Goal: Navigation & Orientation: Find specific page/section

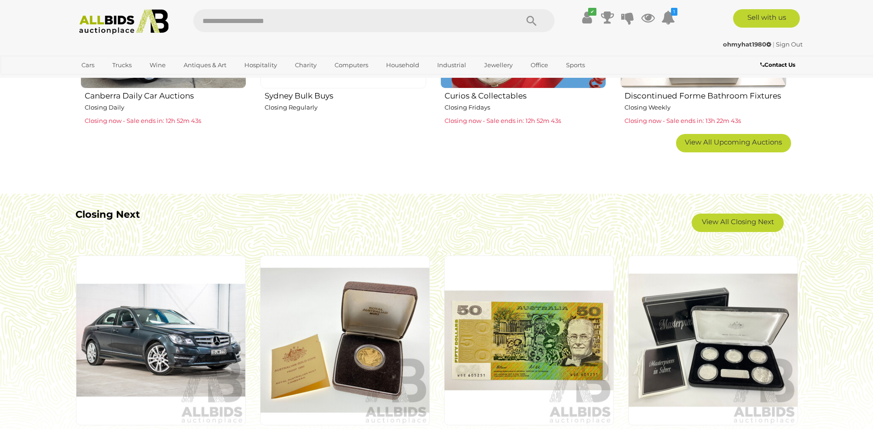
scroll to position [736, 0]
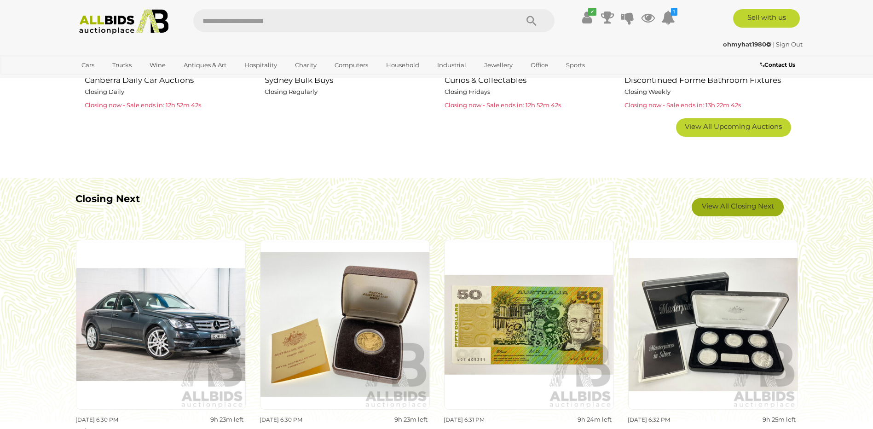
click at [728, 210] on link "View All Closing Next" at bounding box center [738, 207] width 92 height 18
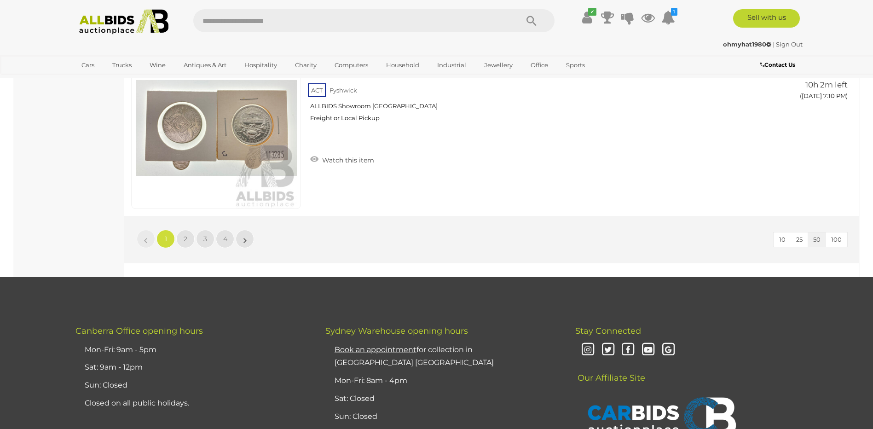
scroll to position [8789, 0]
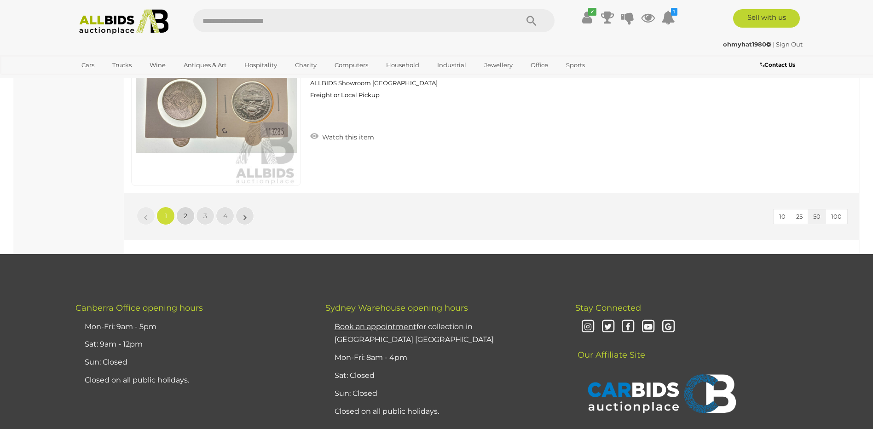
click at [180, 218] on link "2" at bounding box center [185, 216] width 18 height 18
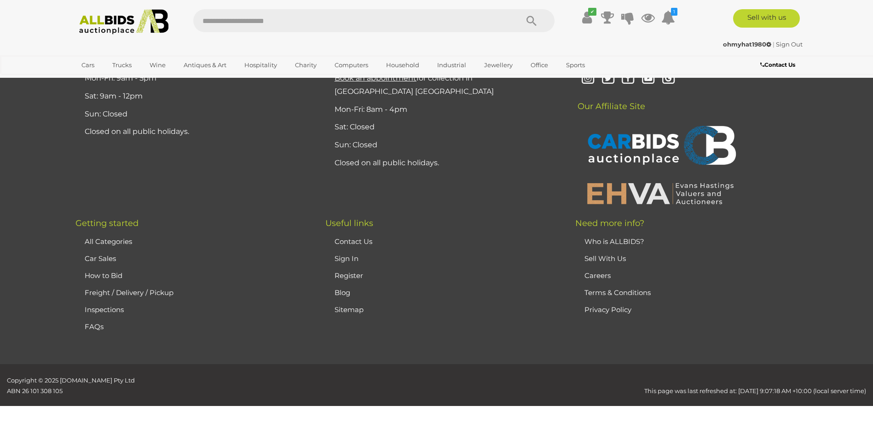
scroll to position [32, 0]
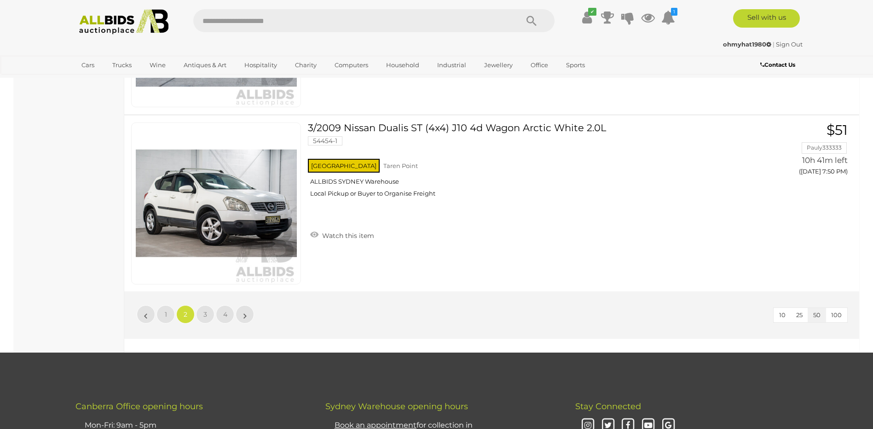
scroll to position [8820, 0]
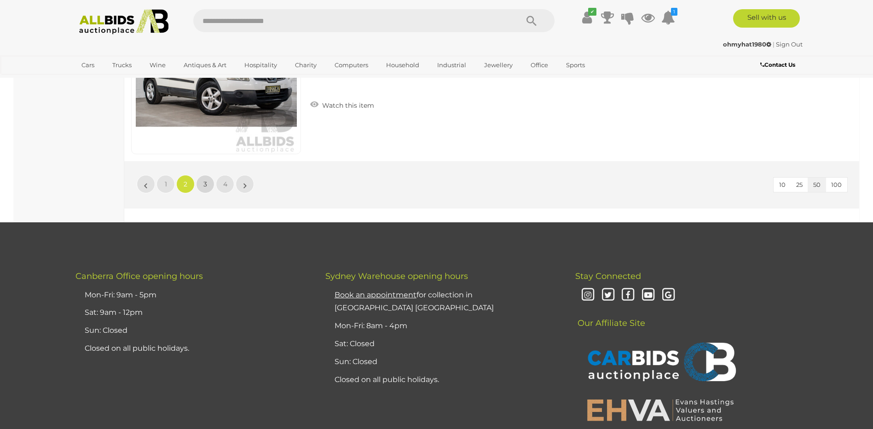
click at [204, 186] on span "3" at bounding box center [205, 184] width 4 height 8
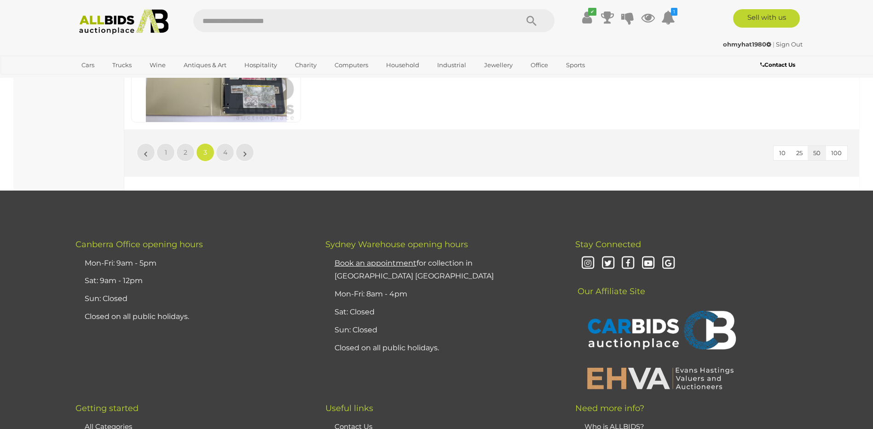
scroll to position [8866, 0]
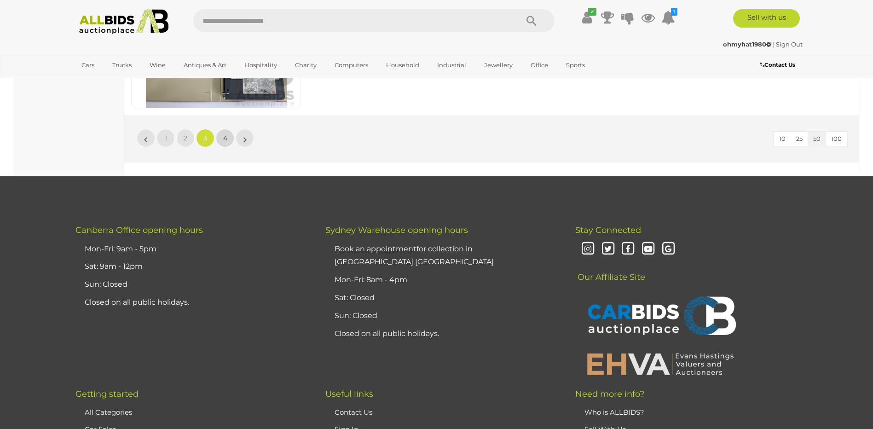
click at [224, 133] on link "4" at bounding box center [225, 138] width 18 height 18
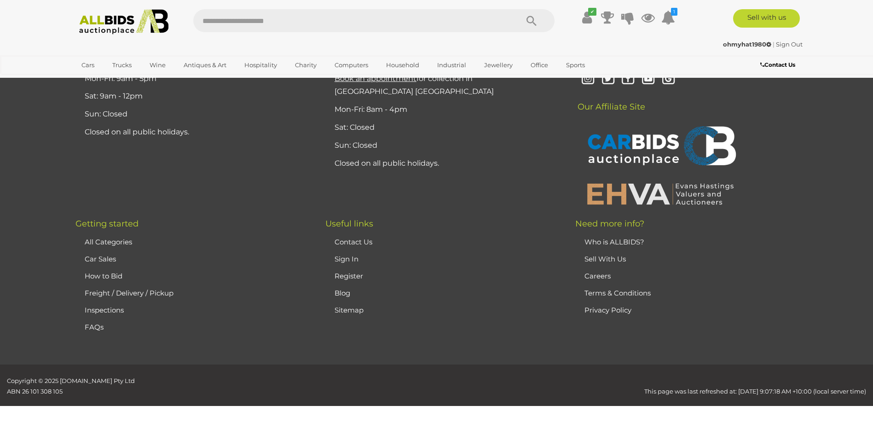
scroll to position [32, 0]
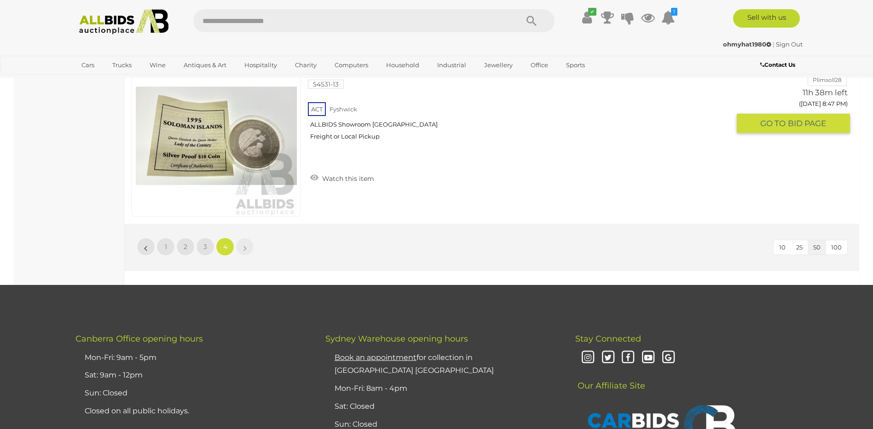
scroll to position [2286, 0]
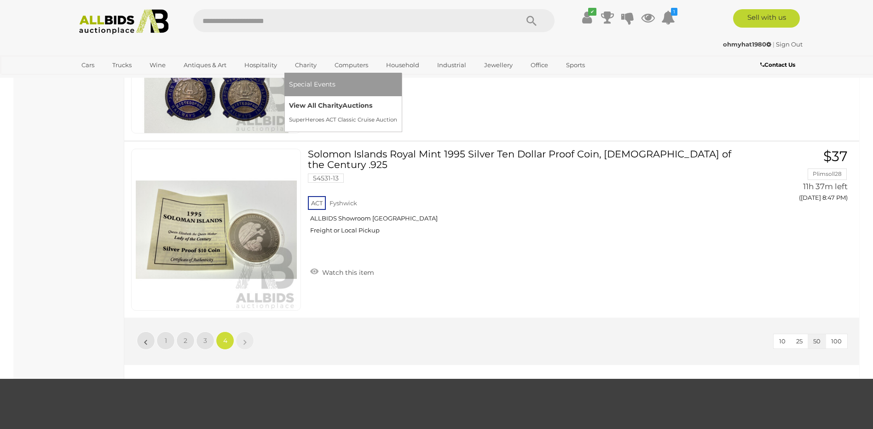
click at [313, 110] on link "View All Charity Auctions" at bounding box center [343, 105] width 108 height 14
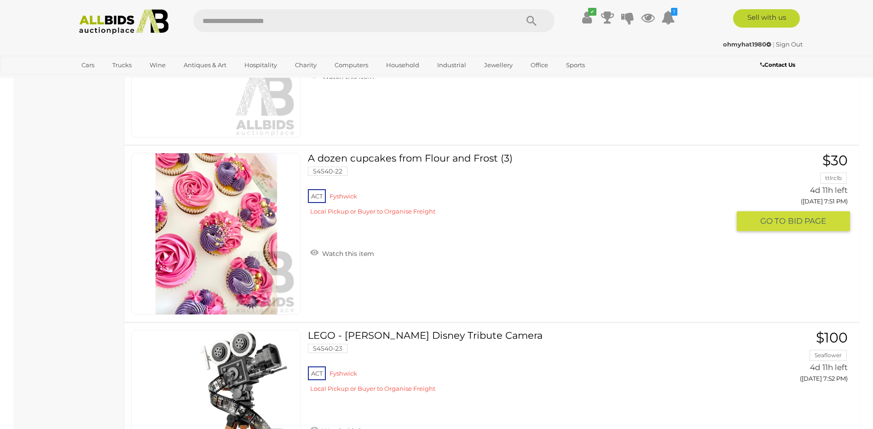
scroll to position [3819, 0]
